Goal: Task Accomplishment & Management: Complete application form

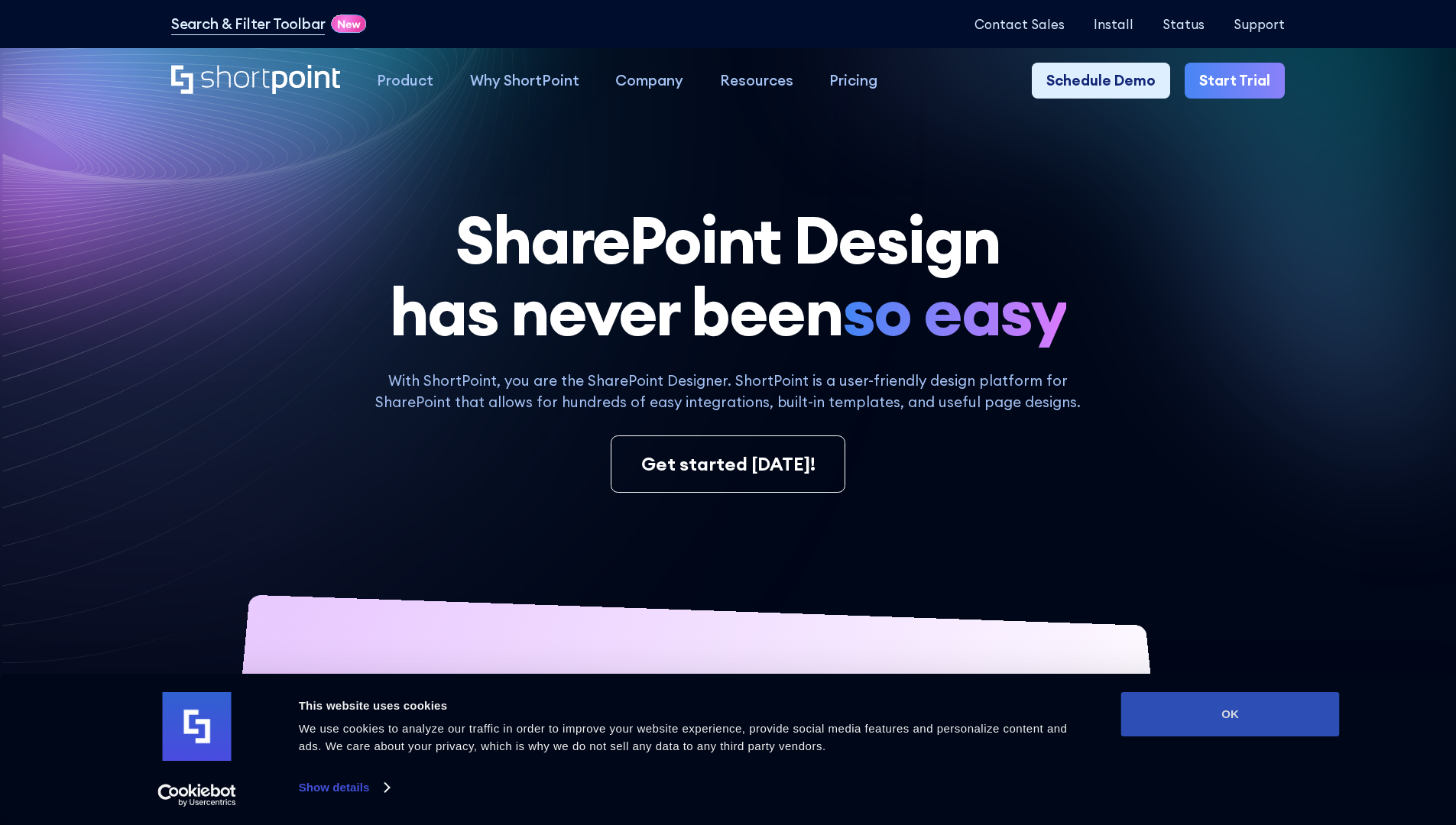
click at [1229, 715] on button "OK" at bounding box center [1230, 714] width 218 height 44
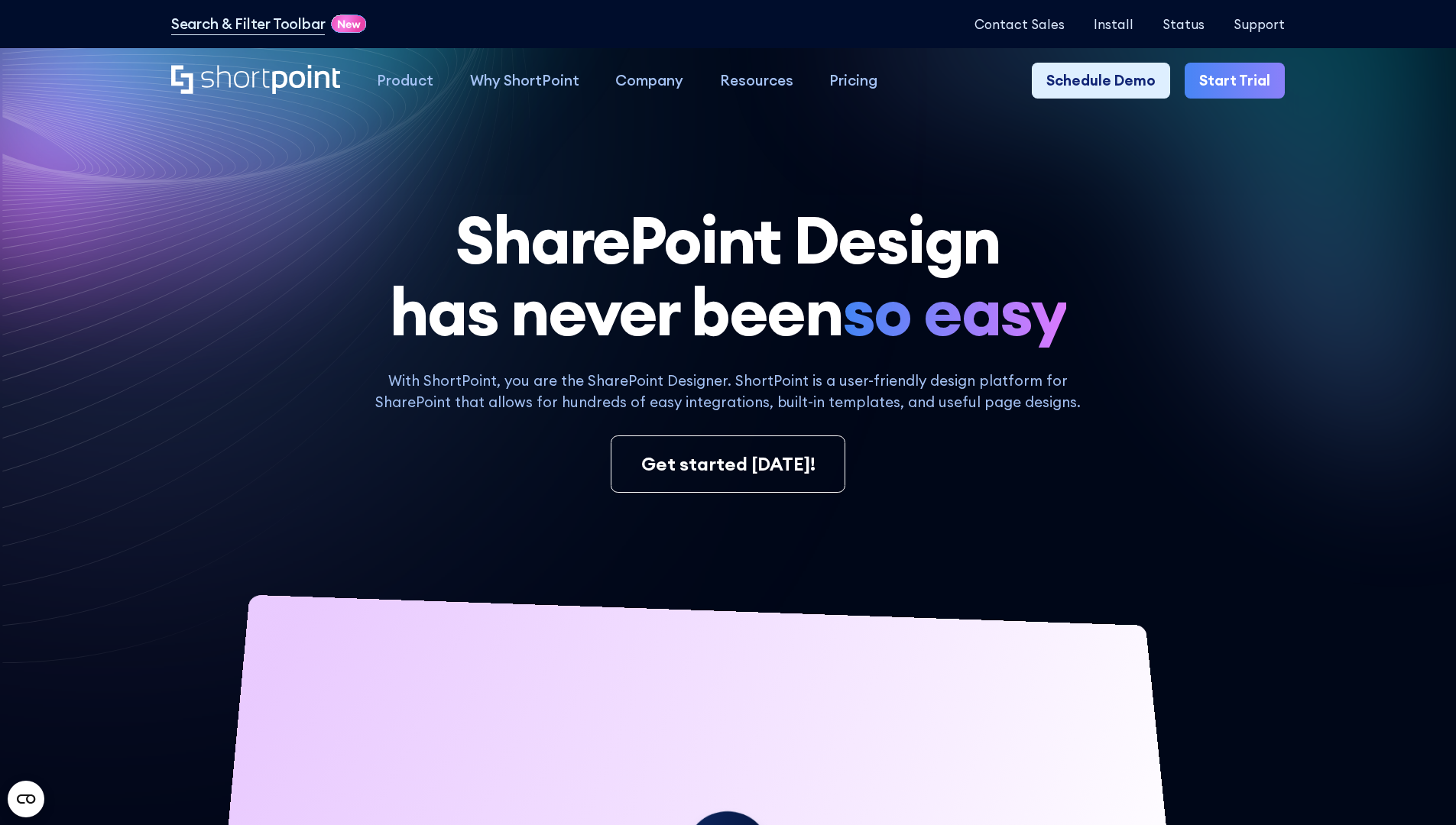
click at [1240, 81] on link "Start Trial" at bounding box center [1233, 81] width 100 height 37
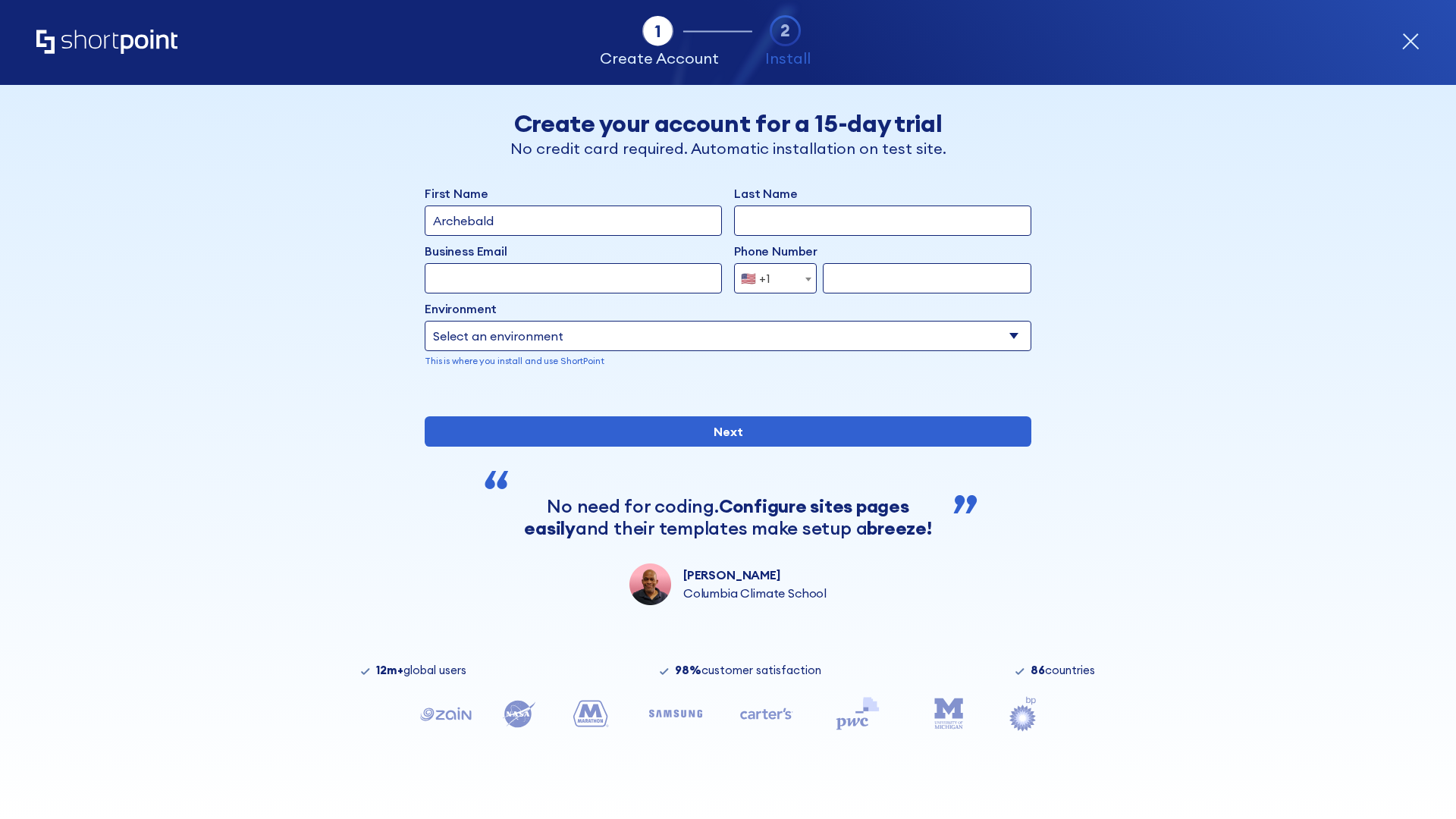
type input "Archebald"
type input "Berkuskv"
type input "2125556789"
select select "Microsoft 365"
type input "2125556789"
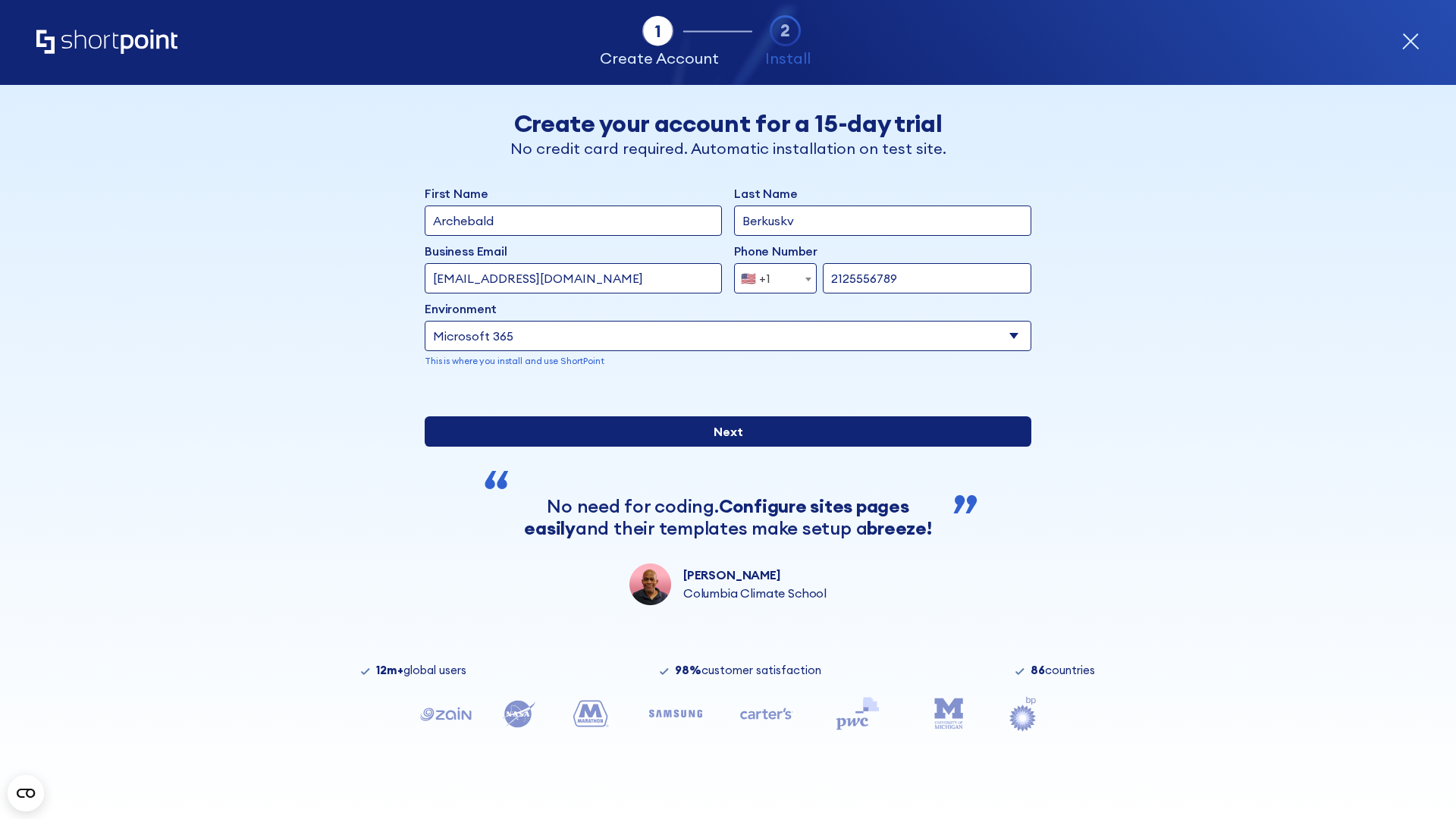
click at [722, 570] on div "First Name Archebald Last Name Berkuskv Business Email Invalid Email Address te…" at bounding box center [727, 395] width 606 height 421
click at [722, 447] on input "Next" at bounding box center [727, 432] width 606 height 30
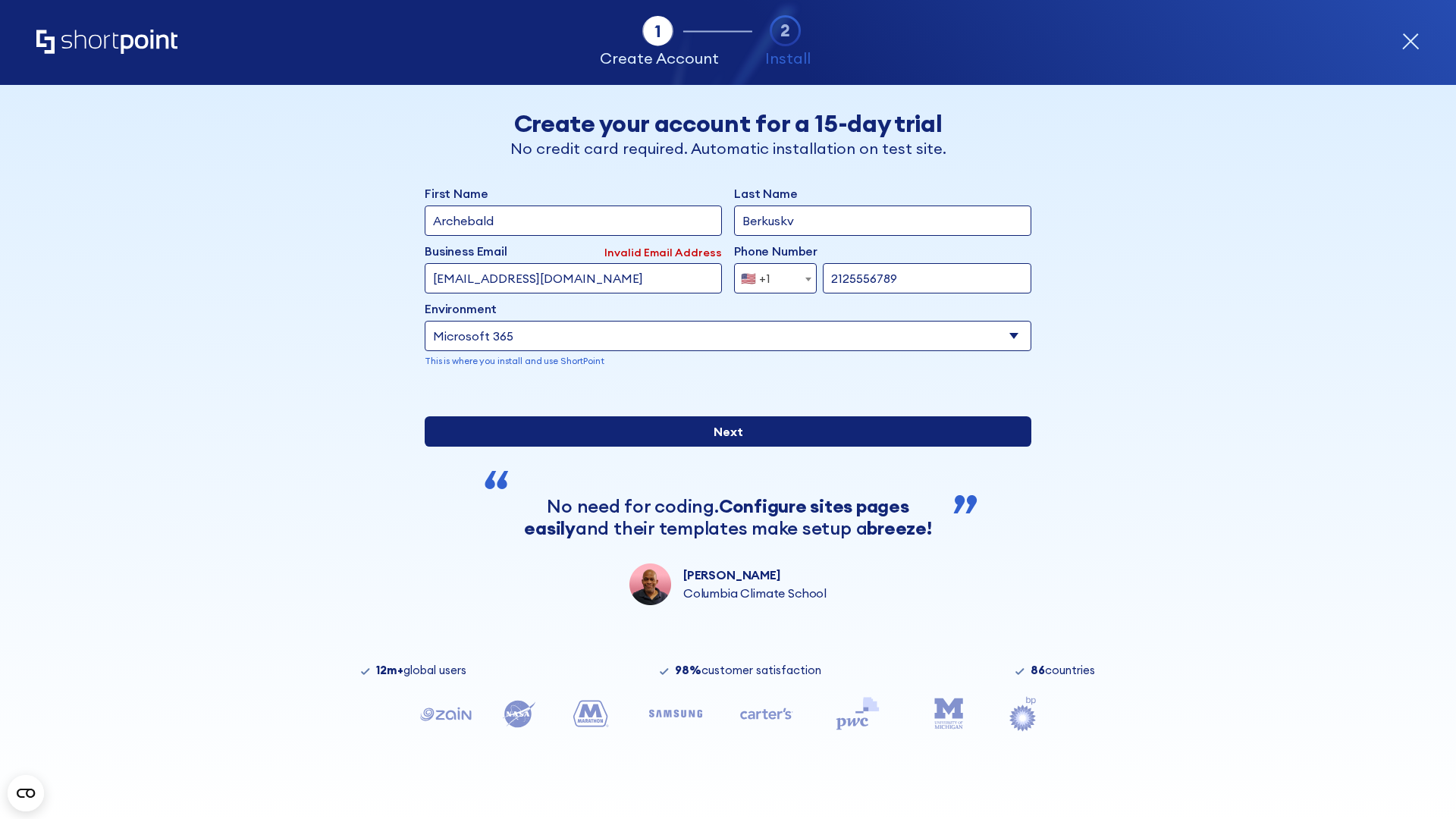
click at [722, 447] on input "Next" at bounding box center [727, 432] width 606 height 30
type input "test@shortpoint.com"
click at [722, 447] on input "Next" at bounding box center [727, 432] width 606 height 30
